Goal: Transaction & Acquisition: Download file/media

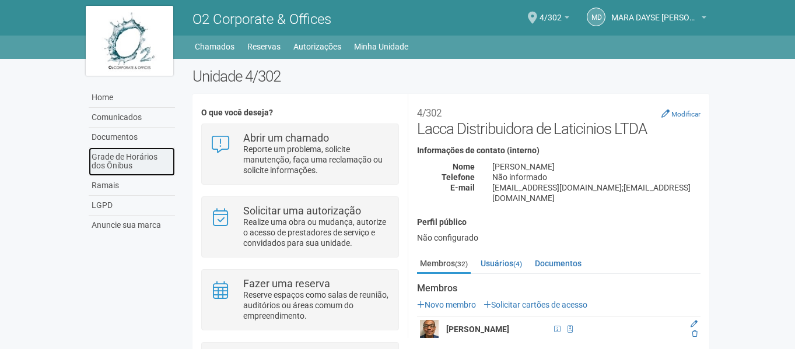
click at [113, 165] on link "Grade de Horários dos Ônibus" at bounding box center [132, 162] width 86 height 29
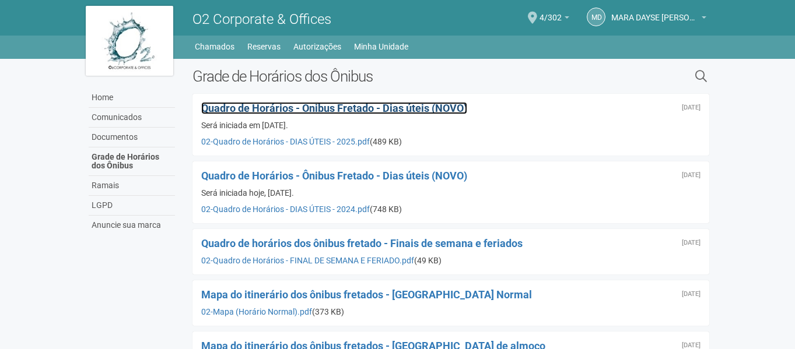
click at [363, 109] on span "Quadro de Horários - Ônibus Fretado - Dias úteis (NOVO)" at bounding box center [334, 108] width 266 height 12
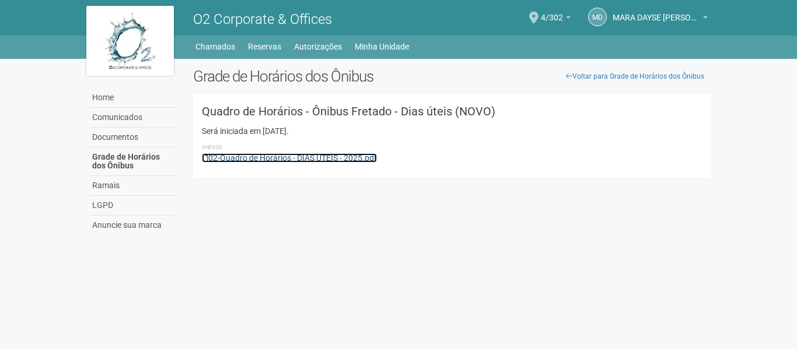
click at [287, 155] on link "02-Quadro de Horários - DIAS ÚTEIS - 2025.pdf" at bounding box center [289, 157] width 175 height 9
